Goal: Navigation & Orientation: Find specific page/section

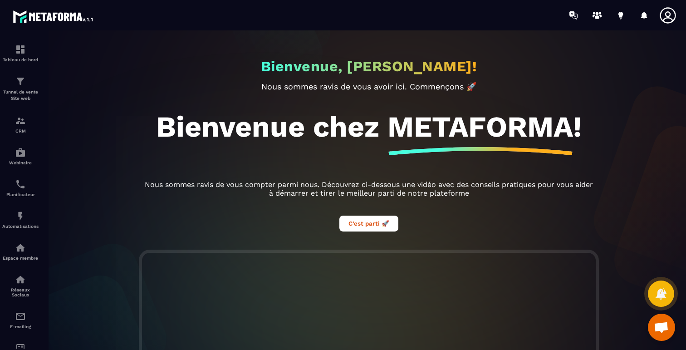
scroll to position [540, 0]
click at [21, 121] on img at bounding box center [20, 120] width 11 height 11
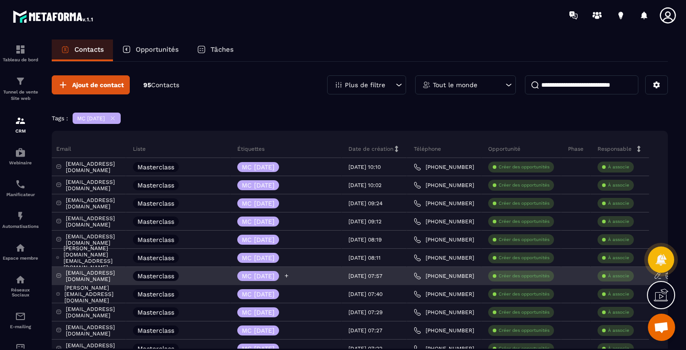
scroll to position [0, 176]
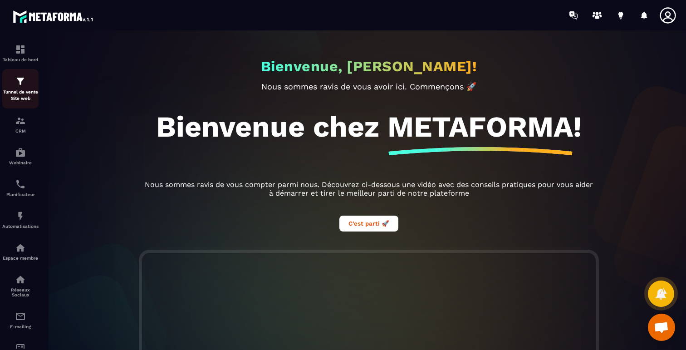
click at [15, 90] on p "Tunnel de vente Site web" at bounding box center [20, 95] width 36 height 13
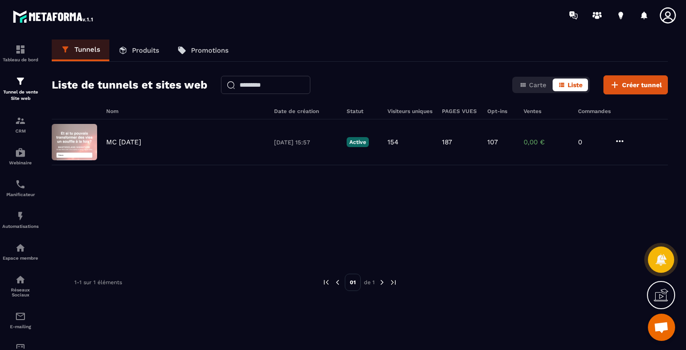
click at [240, 326] on div "Nom Date de création Statut Visiteurs uniques PAGES VUES Opt-ins Ventes Command…" at bounding box center [360, 237] width 616 height 259
click at [27, 328] on p "E-mailing" at bounding box center [20, 326] width 36 height 5
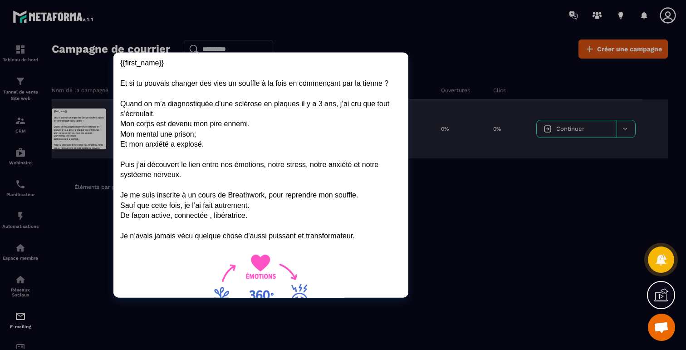
click at [82, 134] on div at bounding box center [79, 128] width 54 height 41
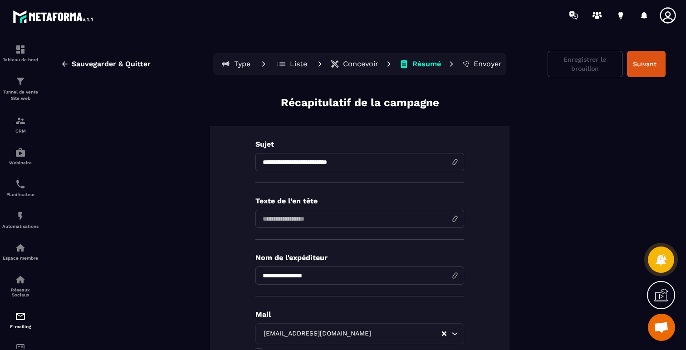
click at [358, 62] on p "Concevoir" at bounding box center [360, 63] width 35 height 9
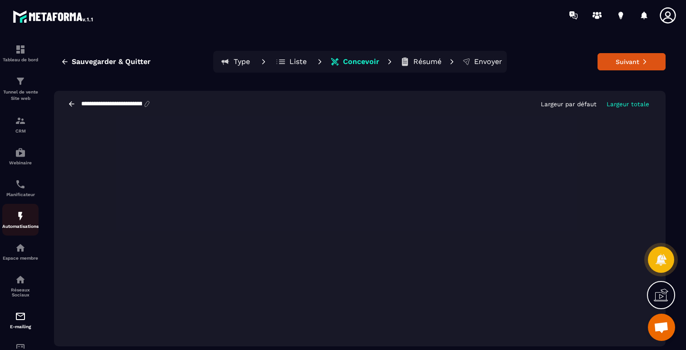
click at [21, 224] on div "Automatisations" at bounding box center [20, 219] width 36 height 18
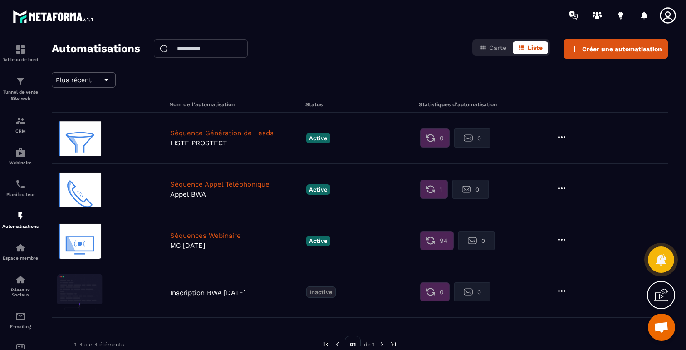
click at [218, 237] on p "Séquences Webinaire" at bounding box center [236, 235] width 132 height 8
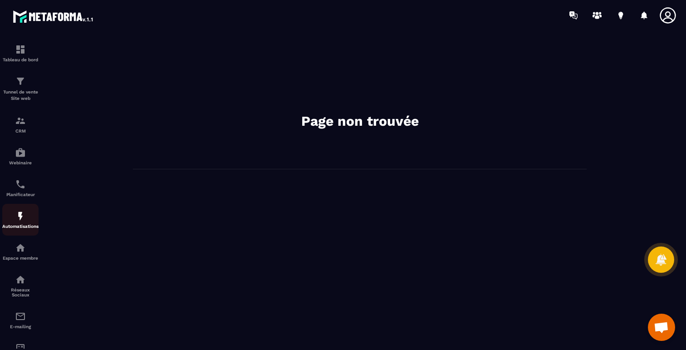
click at [18, 211] on link "Automatisations" at bounding box center [20, 220] width 36 height 32
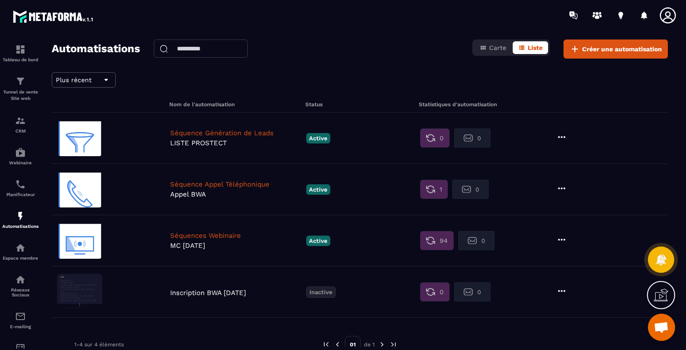
click at [83, 208] on div "Séquence Appel Téléphonique Appel BWA Active 1 0" at bounding box center [360, 189] width 616 height 51
click at [85, 191] on img at bounding box center [79, 189] width 45 height 36
click at [183, 184] on p "Séquence Appel Téléphonique" at bounding box center [236, 184] width 132 height 8
